Goal: Task Accomplishment & Management: Use online tool/utility

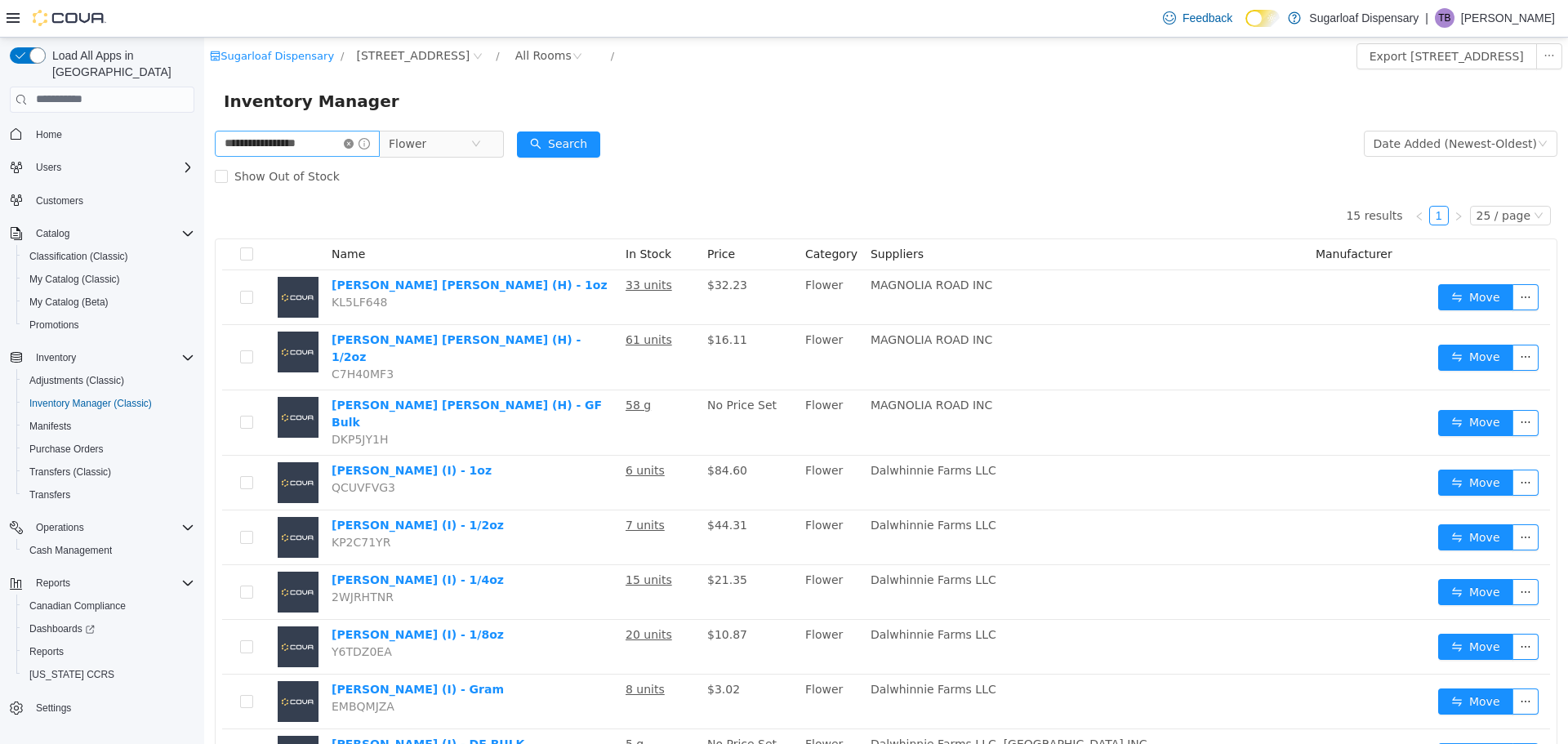
click at [354, 146] on icon "icon: close-circle" at bounding box center [348, 142] width 10 height 10
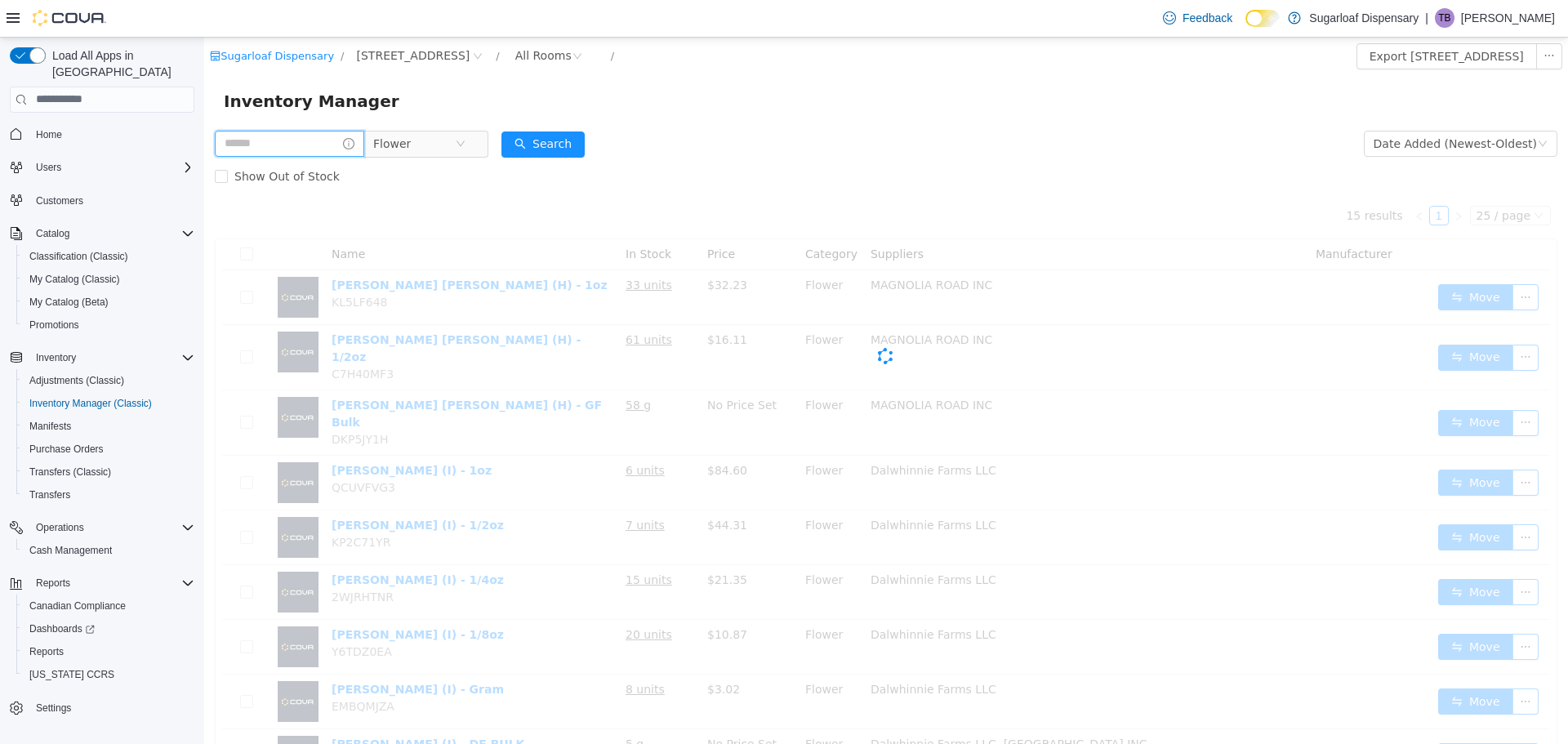
click at [316, 140] on input "text" at bounding box center [289, 143] width 149 height 27
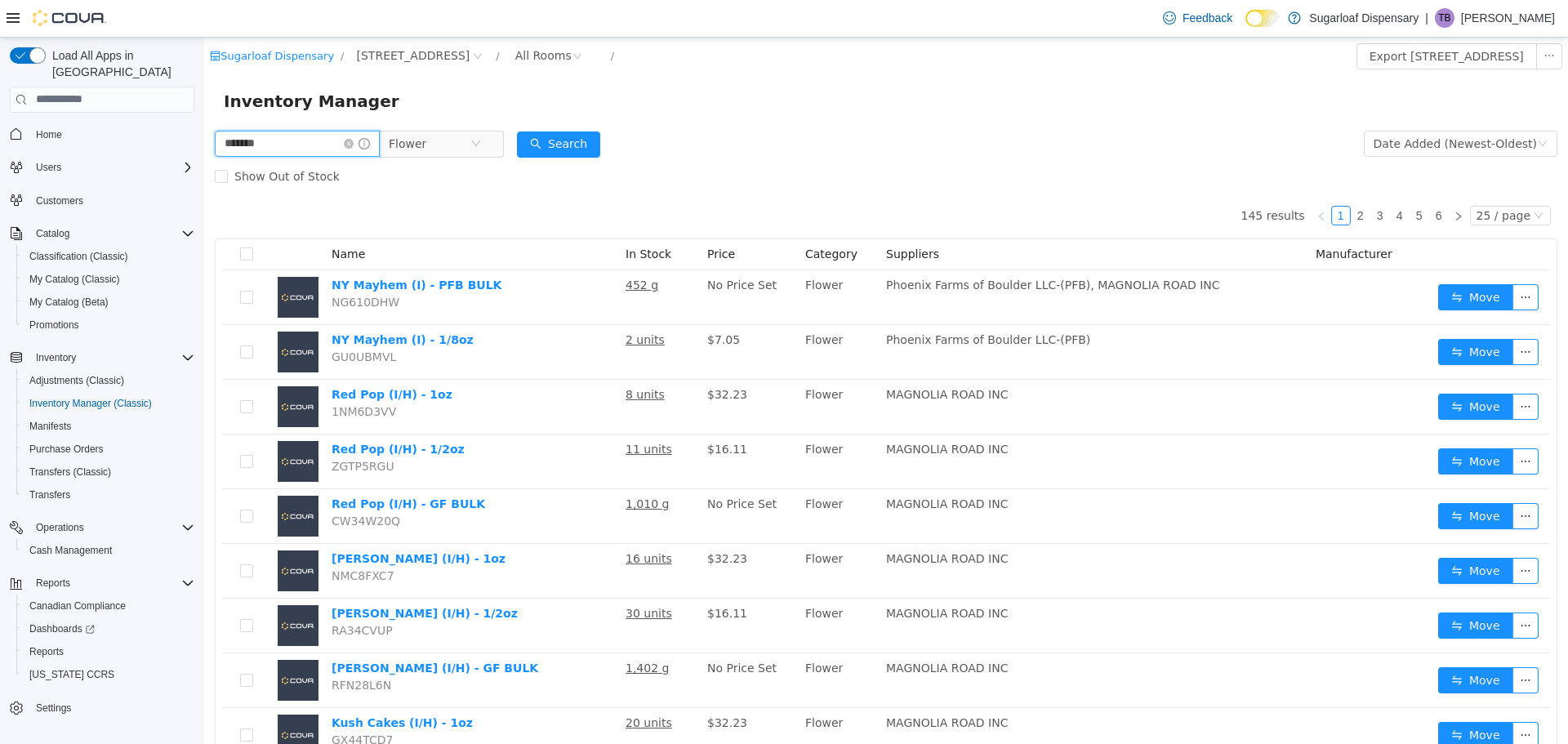
type input "*******"
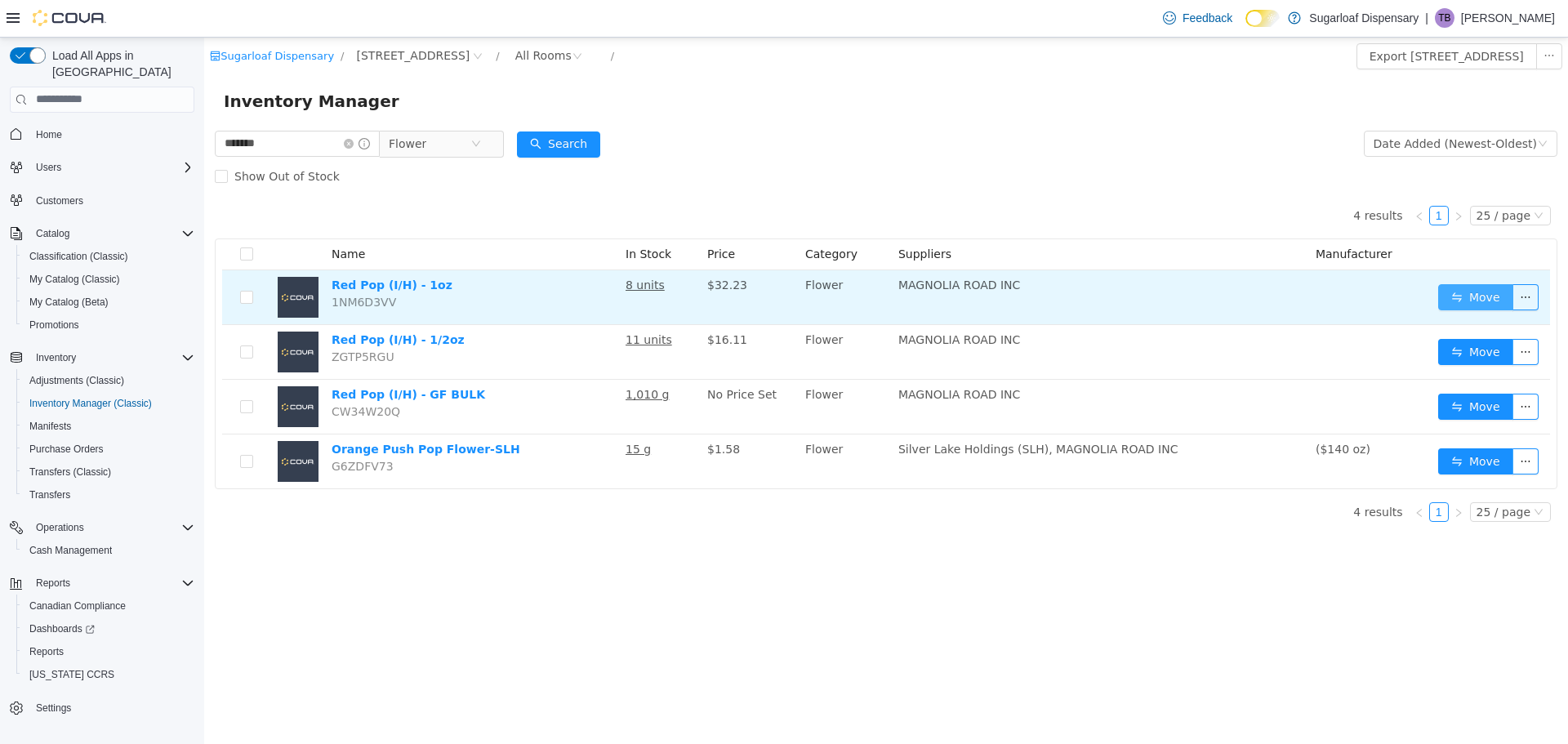
click at [1495, 298] on button "Move" at bounding box center [1475, 296] width 75 height 27
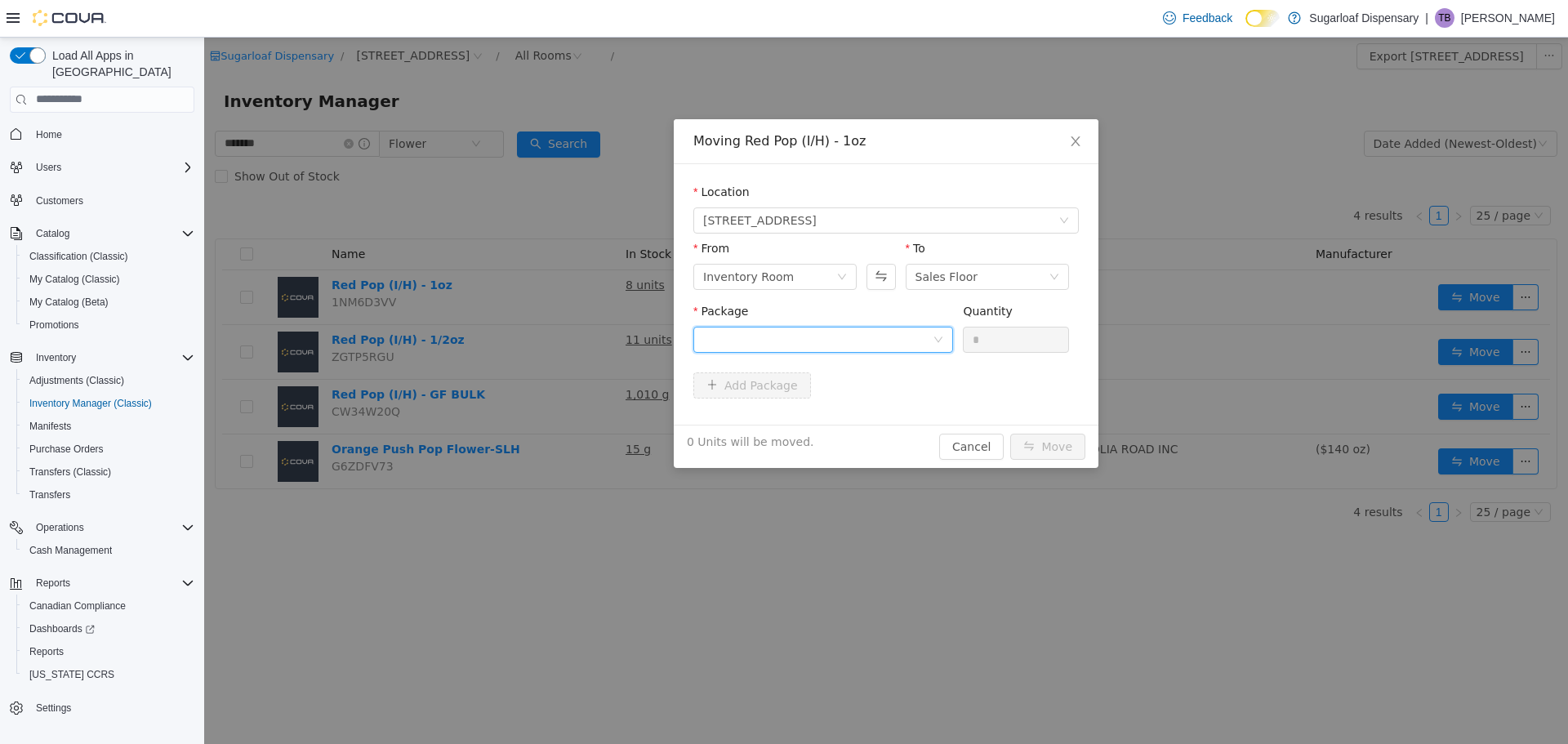
click at [894, 343] on div at bounding box center [817, 339] width 229 height 25
click at [909, 414] on li "1A4000B0002D7BD000010176 Quantity : 8 Units" at bounding box center [823, 407] width 260 height 44
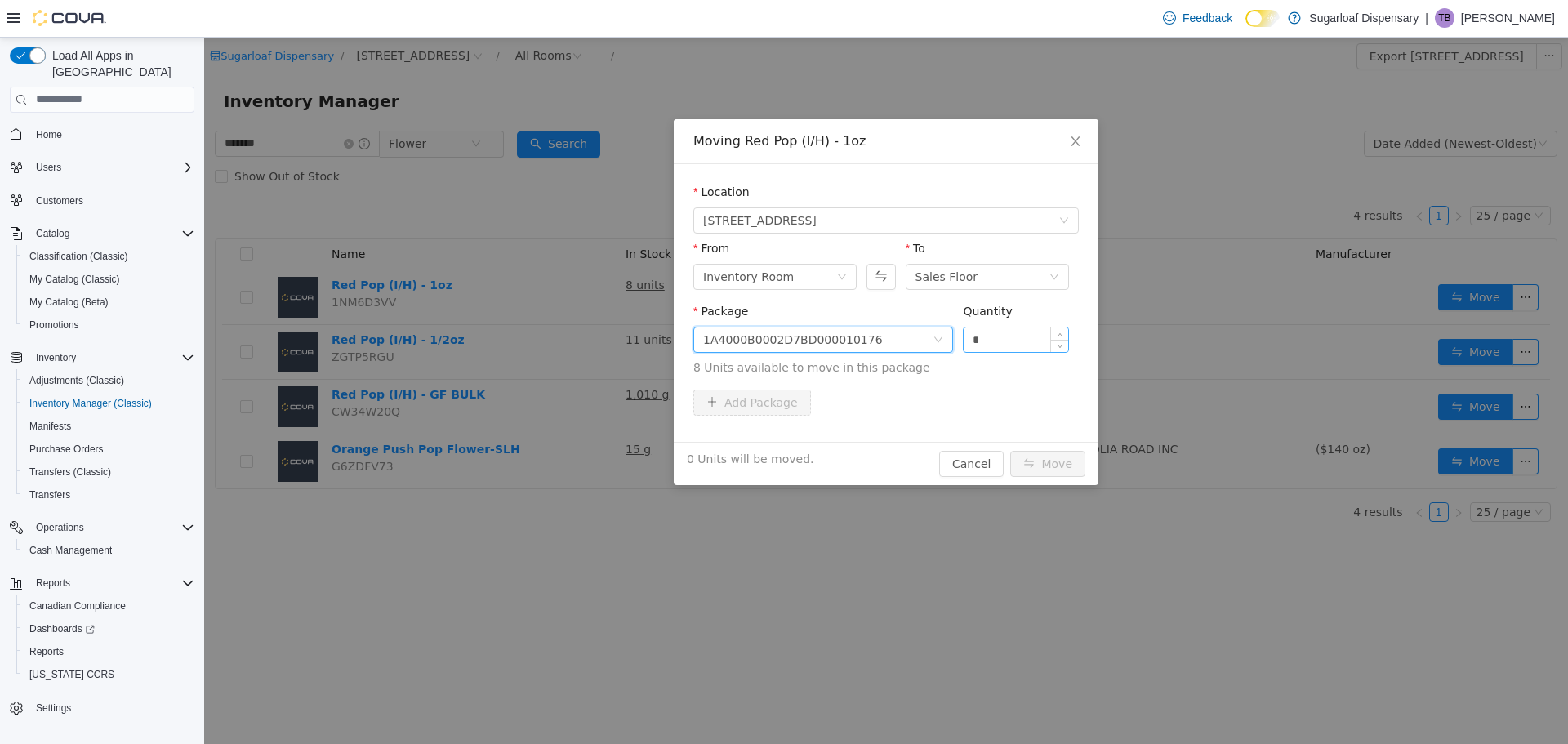
click at [1006, 338] on input "*" at bounding box center [1015, 339] width 104 height 25
type input "*"
click at [1044, 468] on button "Move" at bounding box center [1047, 464] width 75 height 27
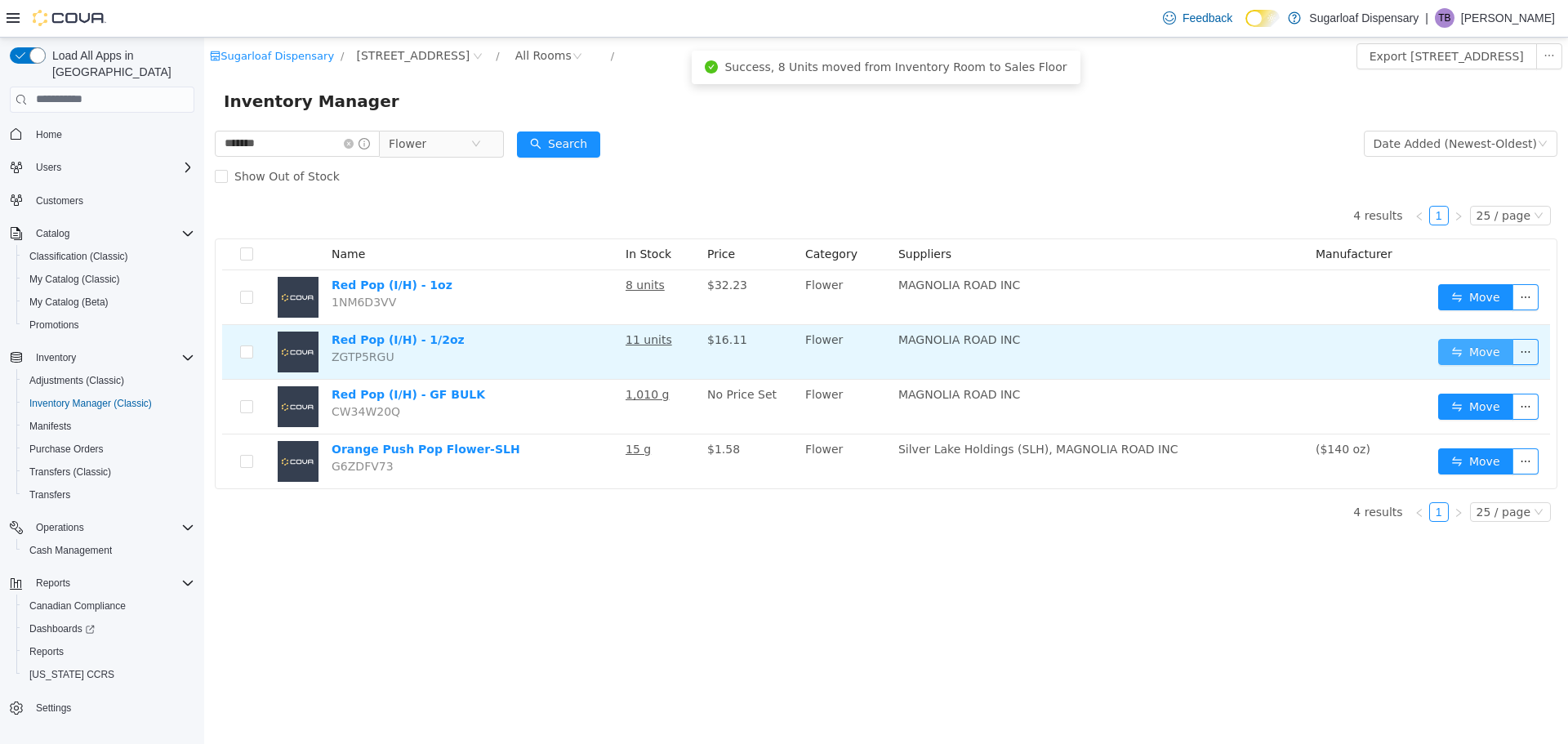
click at [1451, 362] on button "Move" at bounding box center [1475, 351] width 75 height 27
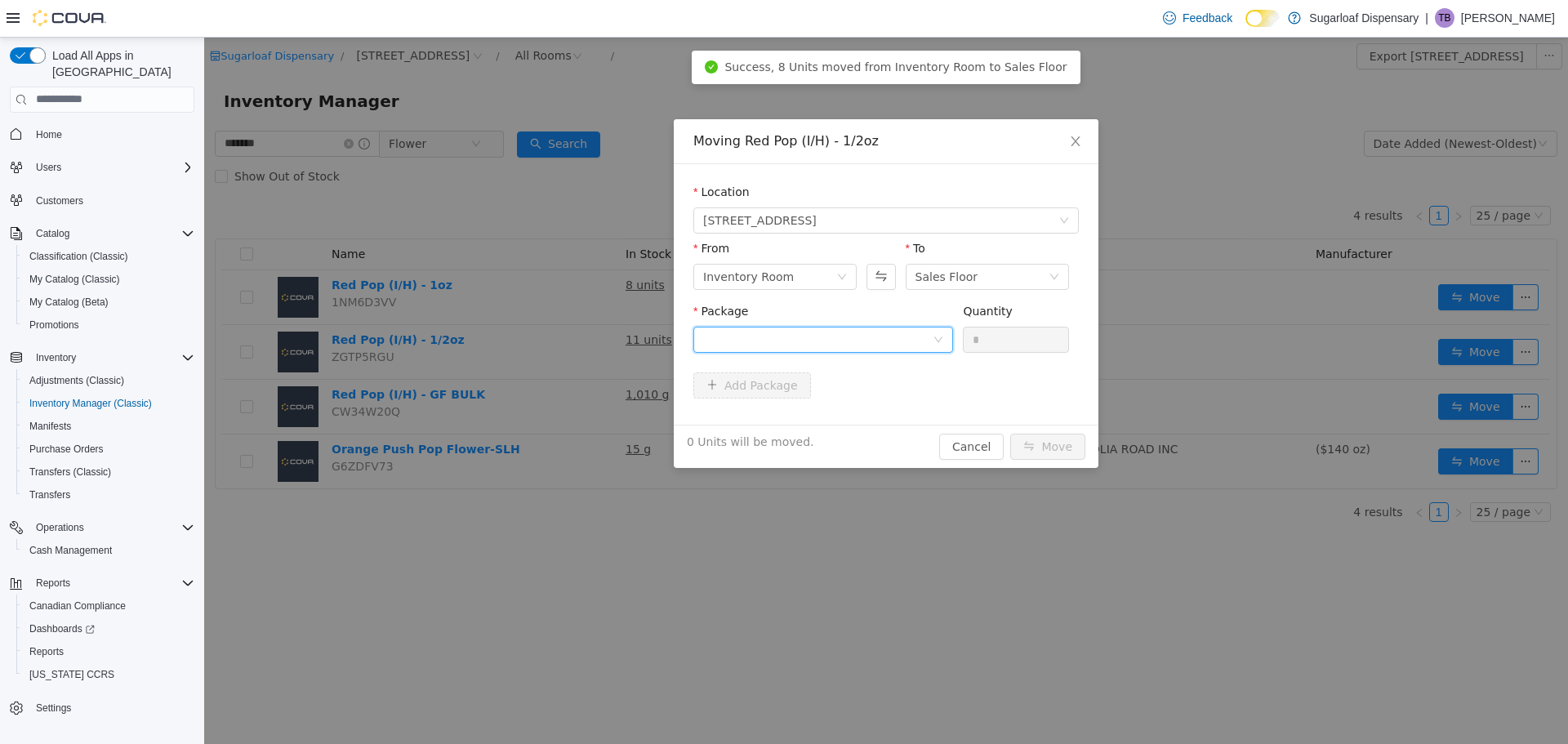
click at [930, 338] on div at bounding box center [817, 339] width 229 height 25
click at [875, 395] on li "1A4000B0002D7BD000010176 Quantity : 11 Units" at bounding box center [823, 407] width 260 height 44
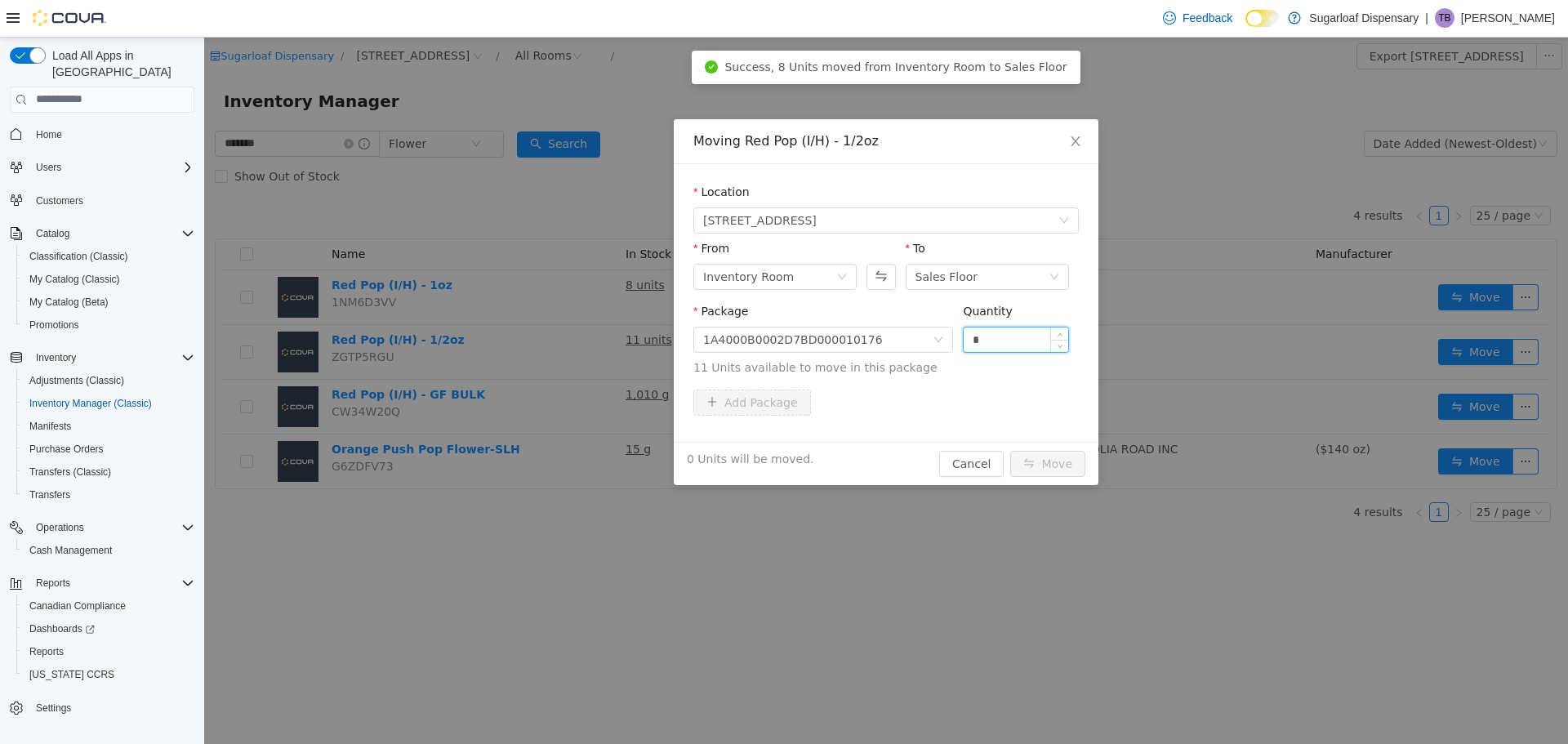
click at [999, 341] on input "*" at bounding box center [1015, 339] width 104 height 25
type input "**"
click at [1041, 456] on button "Move" at bounding box center [1047, 464] width 75 height 27
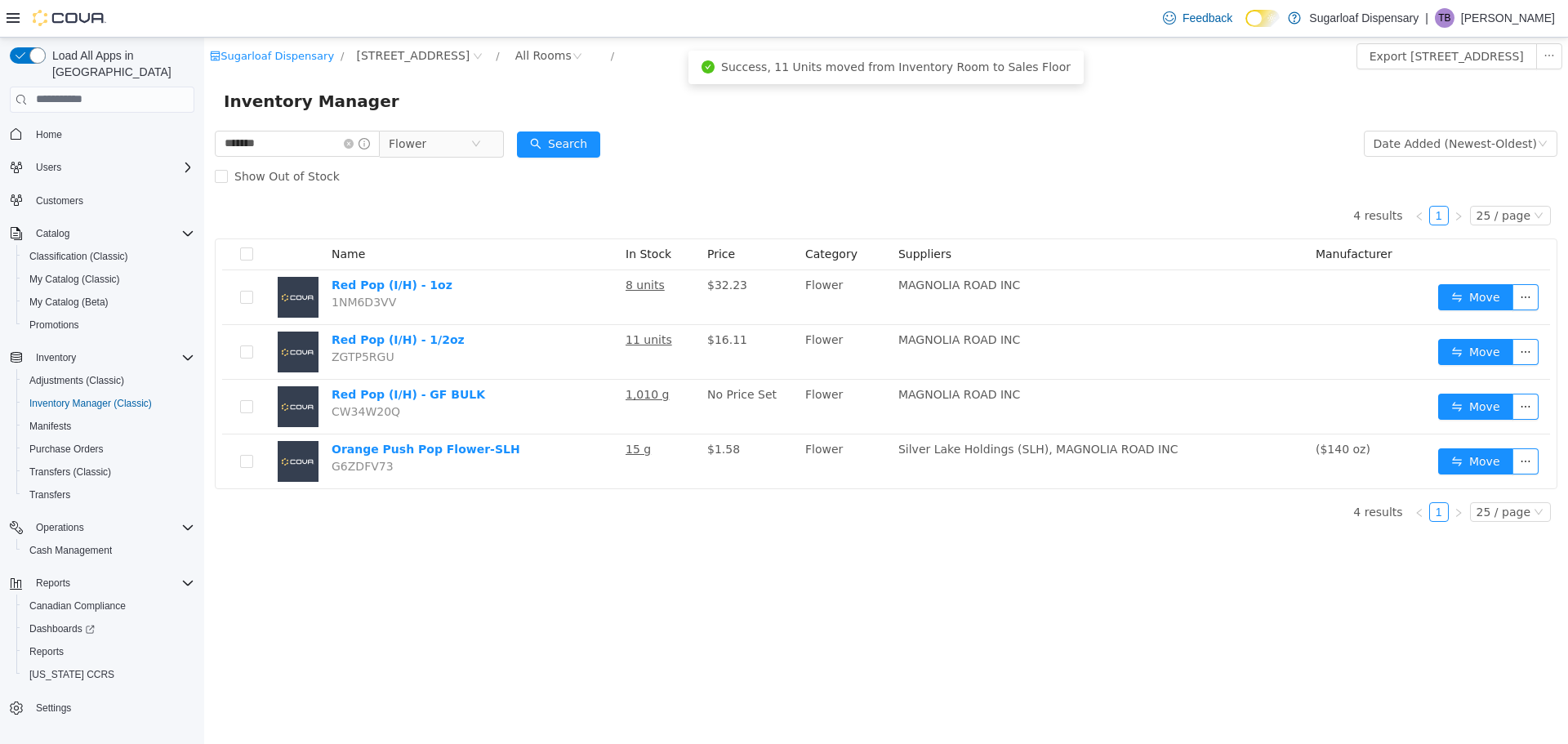
click at [785, 605] on div "Sugarloaf Dispensary / [STREET_ADDRESS] / All Rooms / Export [STREET_ADDRESS] I…" at bounding box center [886, 390] width 1364 height 707
